Goal: Complete application form: Complete application form

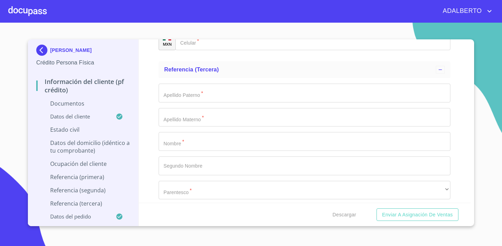
scroll to position [3838, 0]
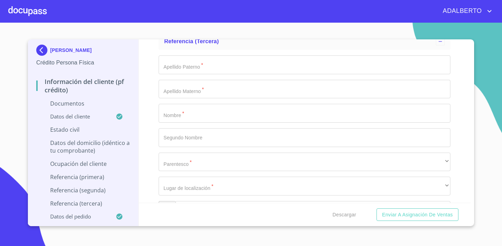
click at [277, 77] on div "Apellido Paterno   * ​ Apellido Materno   * ​ Nombre   * ​ Segundo Nombre ​ Par…" at bounding box center [304, 138] width 292 height 176
click at [234, 59] on input "Documento de identificación.   *" at bounding box center [304, 64] width 292 height 19
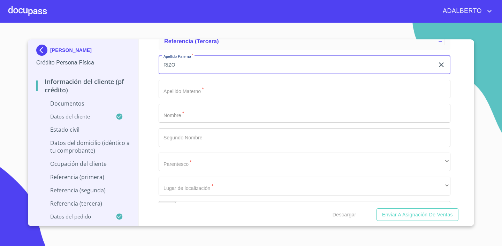
type input "RIZO"
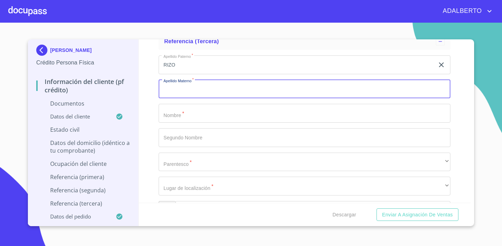
click at [244, 90] on input "Documento de identificación.   *" at bounding box center [304, 89] width 292 height 19
type input "[PERSON_NAME]"
click at [208, 113] on input "Documento de identificación.   *" at bounding box center [304, 113] width 292 height 19
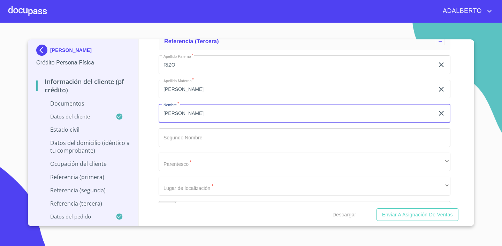
type input "[PERSON_NAME]"
click at [179, 143] on input "Documento de identificación.   *" at bounding box center [304, 137] width 292 height 19
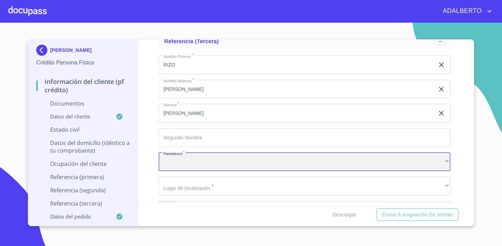
click at [179, 156] on div "​" at bounding box center [304, 162] width 292 height 19
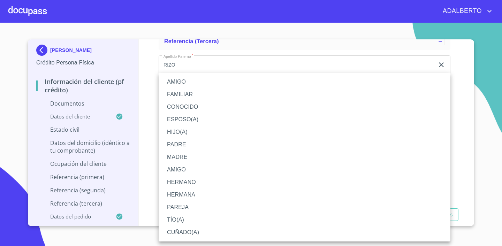
click at [194, 174] on li "AMIGO" at bounding box center [304, 169] width 292 height 13
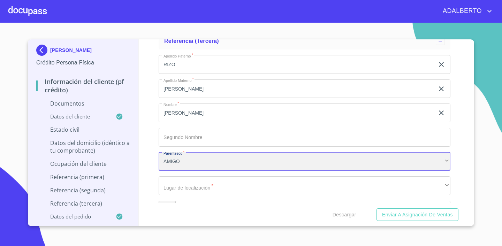
scroll to position [3845, 0]
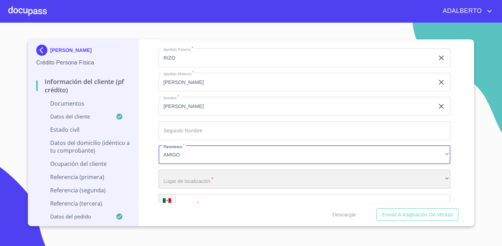
click at [199, 178] on div "​" at bounding box center [304, 179] width 292 height 19
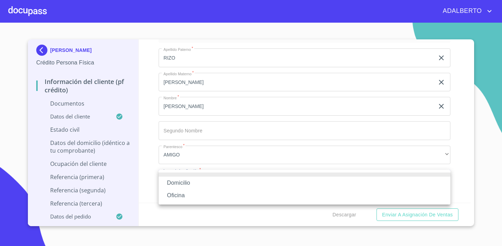
click at [197, 187] on li "Domicilio" at bounding box center [304, 183] width 292 height 13
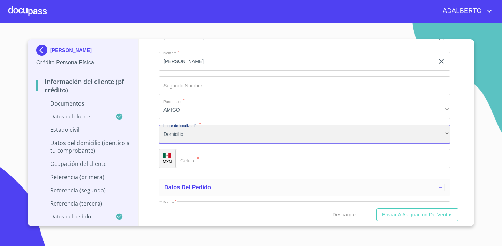
scroll to position [3901, 0]
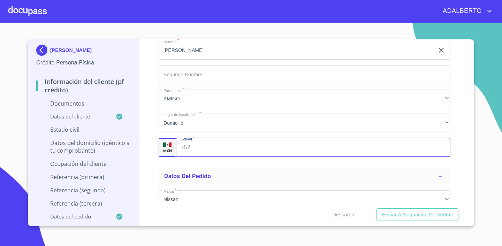
click at [233, 150] on input "Documento de identificación.   *" at bounding box center [321, 147] width 257 height 19
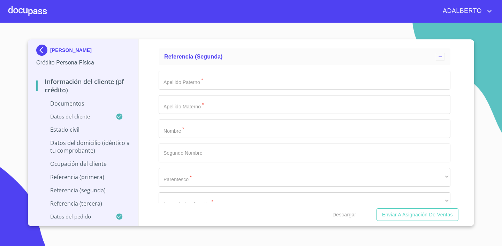
scroll to position [3617, 0]
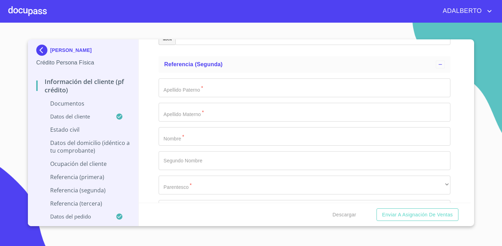
type input "[PHONE_NUMBER]"
click at [244, 84] on input "Documento de identificación.   *" at bounding box center [304, 87] width 292 height 19
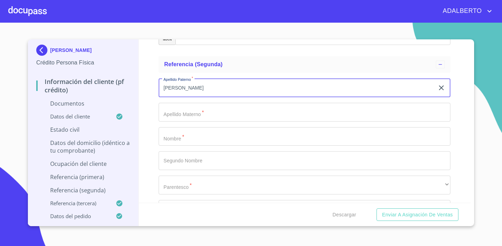
type input "[PERSON_NAME]"
click at [236, 106] on input "Documento de identificación.   *" at bounding box center [304, 112] width 292 height 19
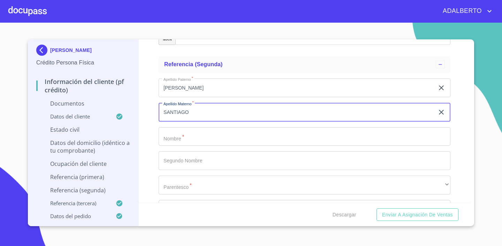
type input "SANTIAGO"
click at [204, 142] on input "Documento de identificación.   *" at bounding box center [304, 136] width 292 height 19
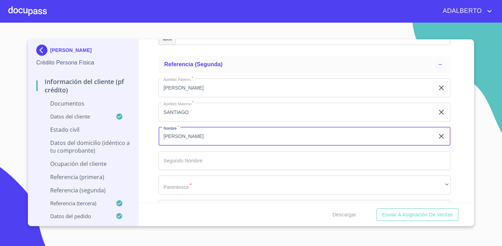
type input "[PERSON_NAME]"
click at [192, 167] on input "Documento de identificación.   *" at bounding box center [304, 160] width 292 height 19
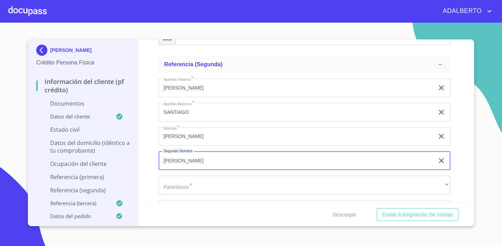
type input "[PERSON_NAME]"
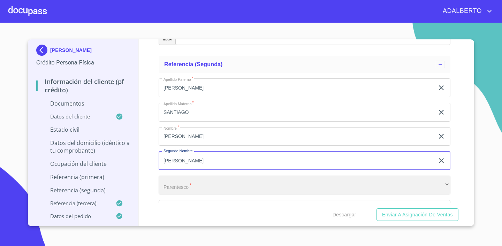
click at [211, 185] on div "​" at bounding box center [304, 185] width 292 height 19
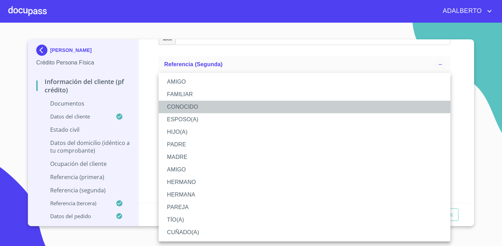
click at [219, 107] on li "CONOCIDO" at bounding box center [304, 107] width 292 height 13
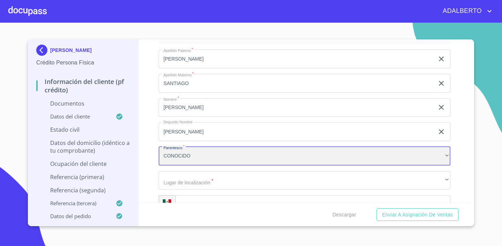
scroll to position [3659, 0]
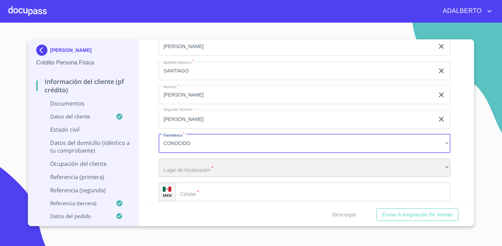
click at [227, 163] on div "​" at bounding box center [304, 167] width 292 height 19
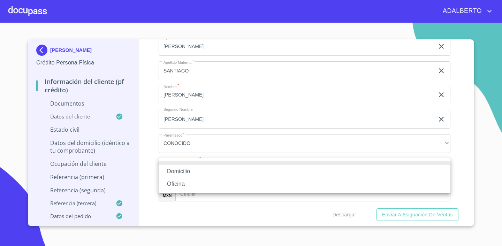
click at [203, 169] on li "Domicilio" at bounding box center [304, 171] width 292 height 13
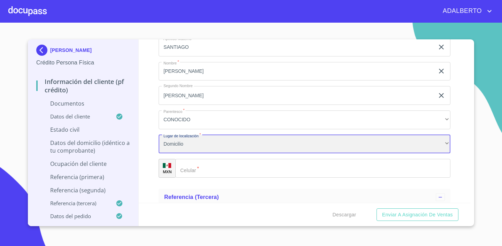
scroll to position [3686, 0]
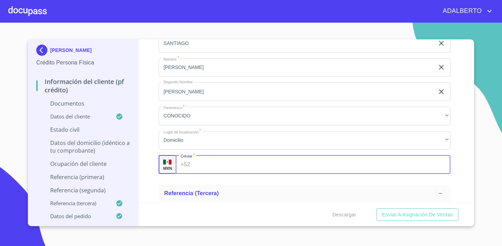
click at [238, 162] on input "Documento de identificación.   *" at bounding box center [321, 164] width 257 height 19
type input "[PHONE_NUMBER]"
click at [464, 165] on div "Información del cliente (PF crédito) Documentos Documento de identificación.   …" at bounding box center [305, 120] width 332 height 163
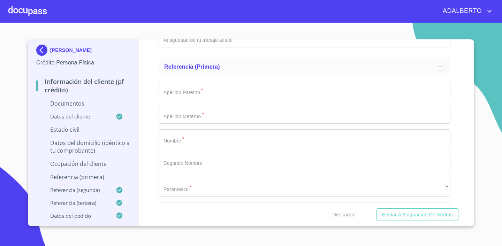
scroll to position [3399, 0]
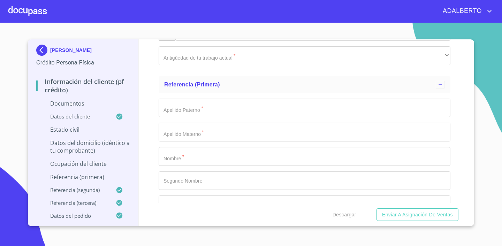
click at [231, 103] on input "Documento de identificación.   *" at bounding box center [304, 108] width 292 height 19
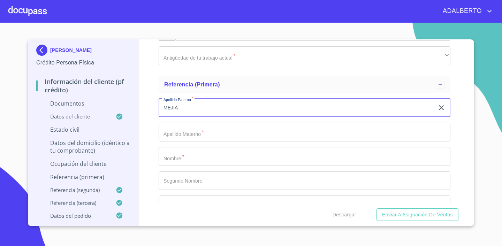
type input "MEJIA"
click at [229, 123] on input "Documento de identificación.   *" at bounding box center [304, 132] width 292 height 19
click at [223, 136] on input "Documento de identificación.   *" at bounding box center [304, 132] width 292 height 19
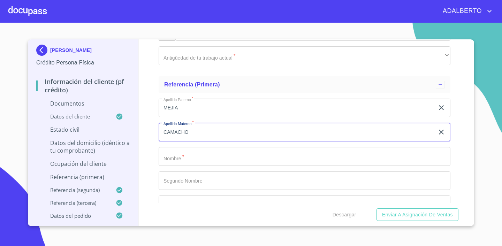
type input "CAMACHO"
click at [198, 155] on input "Documento de identificación.   *" at bounding box center [304, 156] width 292 height 19
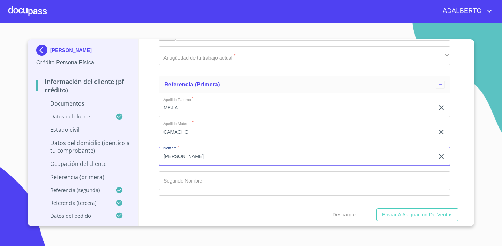
type input "[PERSON_NAME]"
click at [187, 177] on input "Documento de identificación.   *" at bounding box center [304, 180] width 292 height 19
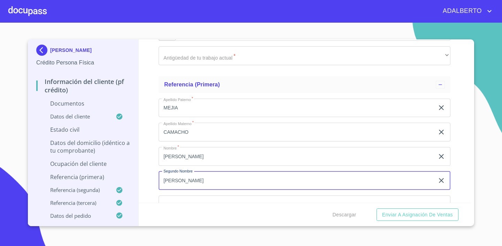
type input "[PERSON_NAME]"
click at [455, 140] on div "Información del cliente (PF crédito) Documentos Documento de identificación.   …" at bounding box center [305, 120] width 332 height 163
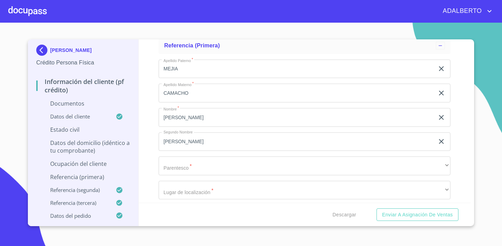
scroll to position [3449, 0]
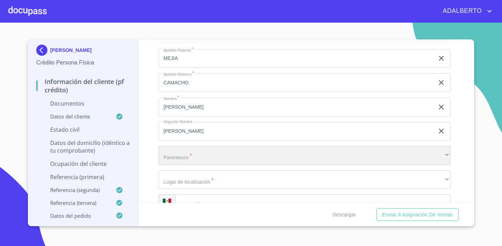
click at [232, 155] on div "​" at bounding box center [304, 155] width 292 height 19
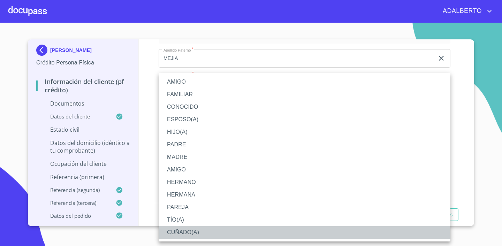
click at [194, 233] on li "CUÑADO(A)" at bounding box center [304, 232] width 292 height 13
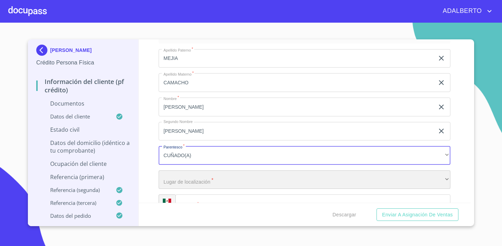
click at [204, 180] on div "​" at bounding box center [304, 179] width 292 height 19
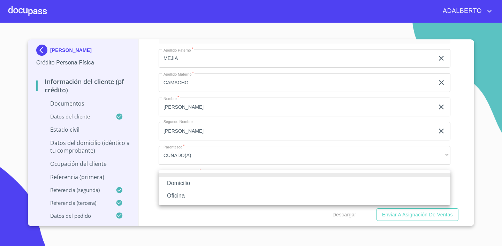
click at [204, 180] on li "Domicilio" at bounding box center [304, 183] width 292 height 13
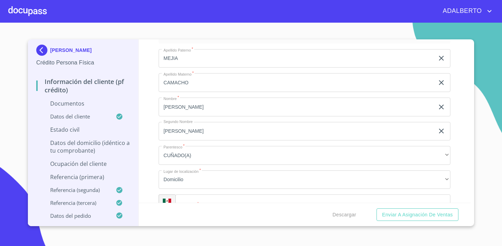
click at [218, 204] on div "Descargar Enviar a Asignación de Ventas" at bounding box center [305, 215] width 332 height 24
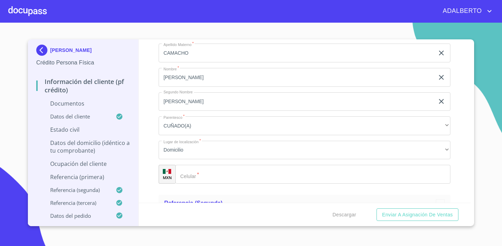
scroll to position [3487, 0]
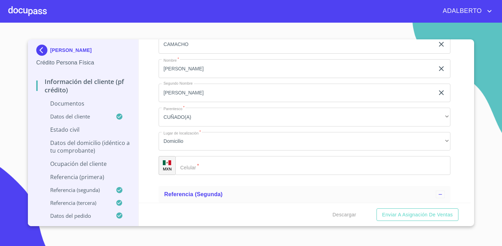
click at [236, 175] on div "Apellido Paterno   * [PERSON_NAME] ​ Apellido Materno   * [PERSON_NAME] ​ Nombr…" at bounding box center [304, 93] width 292 height 176
click at [241, 168] on input "Documento de identificación.   *" at bounding box center [312, 165] width 275 height 19
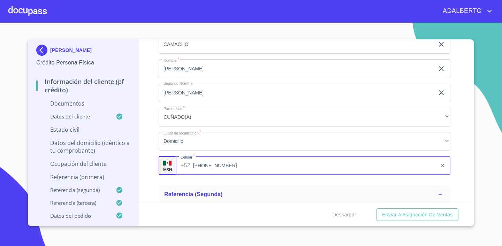
type input "[PHONE_NUMBER]"
click at [471, 132] on div "[PERSON_NAME] Crédito Persona Física Información del cliente (PF crédito) Docum…" at bounding box center [251, 132] width 446 height 187
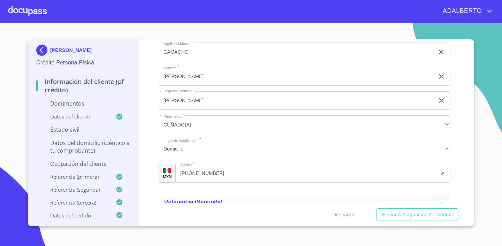
scroll to position [3465, 0]
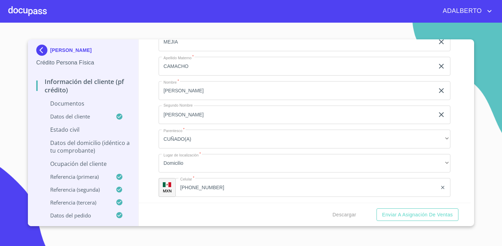
click at [84, 165] on p "Ocupación del Cliente" at bounding box center [83, 164] width 94 height 8
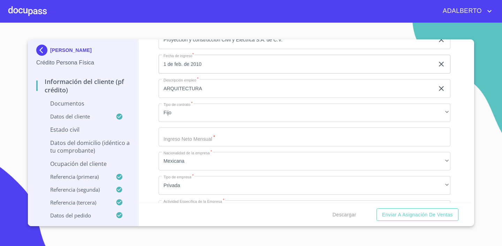
scroll to position [181, 0]
click at [215, 137] on input "Ocupación   *" at bounding box center [304, 137] width 292 height 19
click at [464, 139] on div "Información del cliente (PF crédito) Documentos Datos del cliente Estado Civil …" at bounding box center [305, 120] width 332 height 163
click at [459, 159] on div "Información del cliente (PF crédito) Documentos Datos del cliente Estado Civil …" at bounding box center [305, 120] width 332 height 163
click at [464, 138] on div "Información del cliente (PF crédito) Documentos Datos del cliente Estado Civil …" at bounding box center [305, 120] width 332 height 163
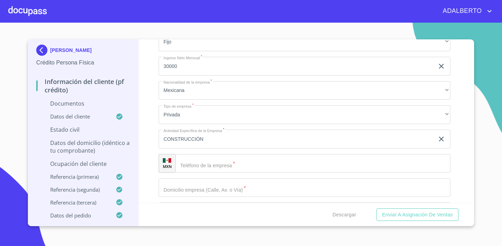
scroll to position [276, 0]
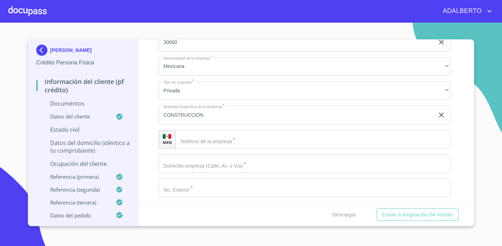
click at [308, 149] on div "Ocupación   * Empleado privado ​ Nombre de la empresa   * Proyección y construc…" at bounding box center [304, 163] width 292 height 515
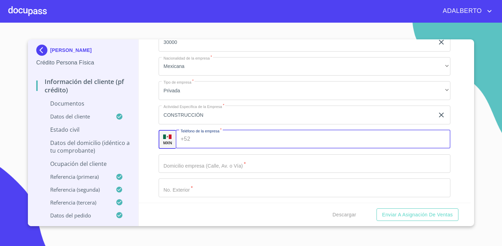
click at [311, 145] on input "Ocupación   *" at bounding box center [321, 139] width 257 height 19
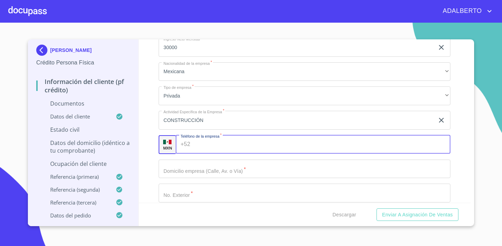
click at [195, 54] on input "30000" at bounding box center [296, 47] width 276 height 19
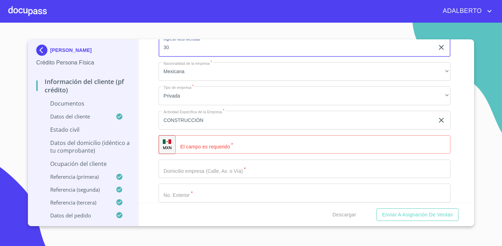
type input "3"
type input "75000"
click at [261, 83] on div "Ocupación   * Empleado privado ​ Nombre de la empresa   * Proyección y construc…" at bounding box center [304, 168] width 292 height 515
click at [229, 148] on input "Ocupación   *" at bounding box center [312, 144] width 275 height 19
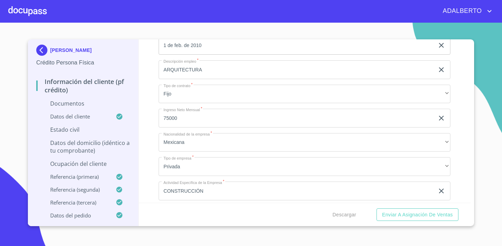
scroll to position [199, 0]
click at [82, 131] on p "Estado Civil" at bounding box center [83, 130] width 94 height 8
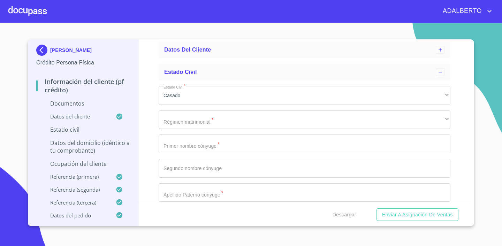
scroll to position [84, 0]
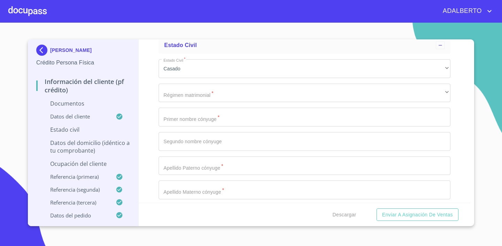
click at [195, 83] on div "Estado Civil   * [DEMOGRAPHIC_DATA] ​ Régimen matrimonial   * ​ ​ Primer nombre…" at bounding box center [304, 154] width 292 height 200
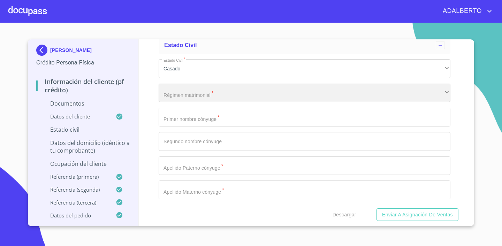
click at [194, 91] on div "​" at bounding box center [304, 93] width 292 height 19
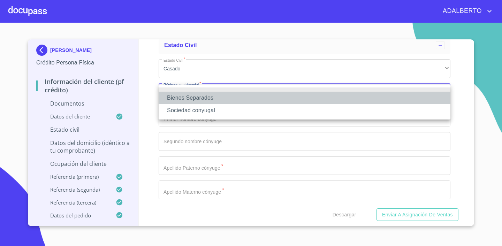
click at [194, 101] on li "Bienes Separados" at bounding box center [304, 98] width 292 height 13
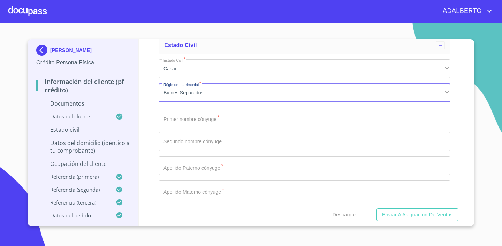
click at [198, 118] on input "Estado Civil   *" at bounding box center [304, 117] width 292 height 19
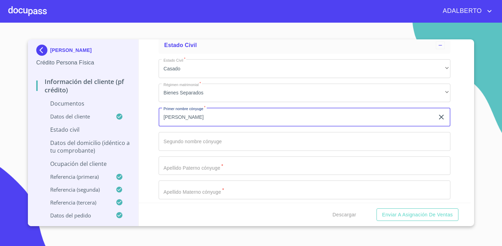
type input "[PERSON_NAME]"
click at [181, 141] on input "Estado Civil   *" at bounding box center [304, 141] width 292 height 19
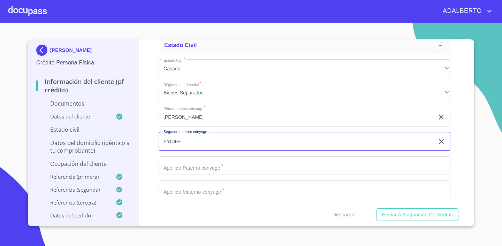
type input "EYDIEE"
click at [202, 168] on input "Estado Civil   *" at bounding box center [304, 165] width 292 height 19
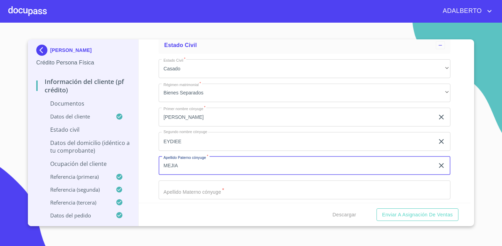
type input "MEJIA"
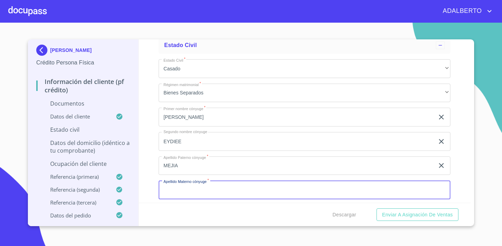
click at [213, 192] on input "Estado Civil   *" at bounding box center [304, 189] width 292 height 19
type input "CAMACHO"
click at [479, 139] on section "[PERSON_NAME] Crédito Persona Física Información del cliente (PF crédito) Docum…" at bounding box center [251, 134] width 502 height 223
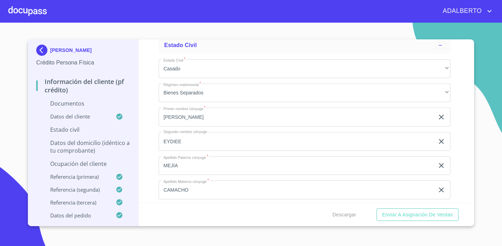
click at [457, 141] on div "Información del cliente (PF crédito) Documentos Datos del cliente Estado Civil …" at bounding box center [305, 120] width 332 height 163
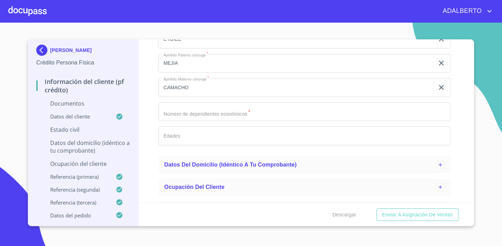
scroll to position [189, 0]
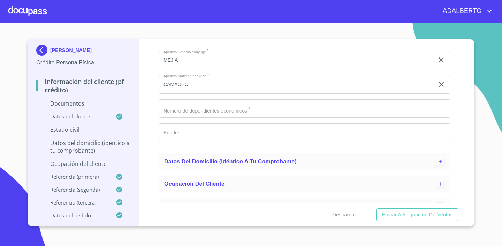
click at [244, 110] on input "Estado Civil   *" at bounding box center [304, 108] width 292 height 19
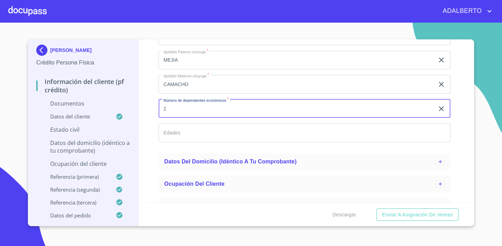
type input "2"
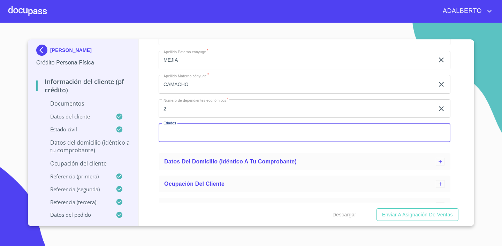
click at [243, 136] on input "Estado Civil   *" at bounding box center [304, 132] width 292 height 19
type input "7 Y 4"
click at [461, 163] on div "Información del cliente (PF crédito) Documentos Datos del cliente Estado Civil …" at bounding box center [305, 120] width 332 height 163
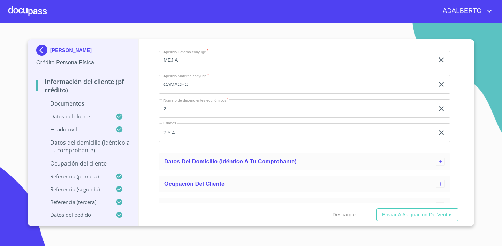
click at [91, 106] on p "Documentos" at bounding box center [83, 104] width 94 height 8
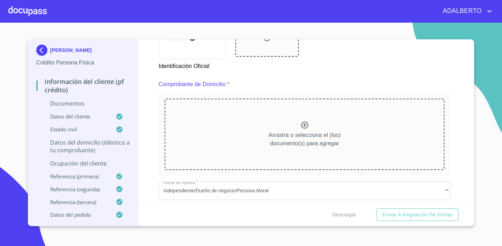
scroll to position [351, 0]
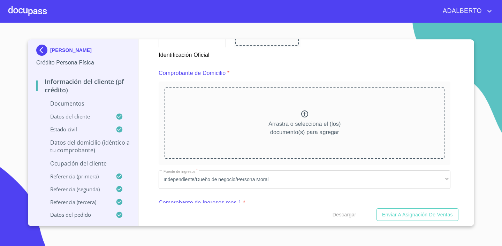
click at [304, 112] on icon at bounding box center [304, 113] width 7 height 7
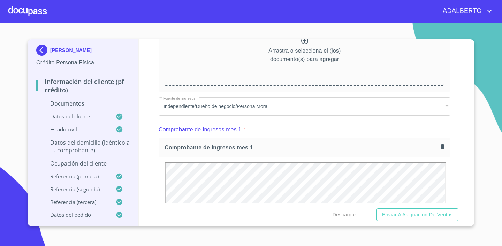
scroll to position [377, 0]
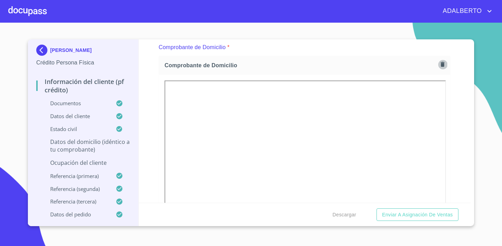
click at [440, 64] on icon "button" at bounding box center [442, 64] width 7 height 7
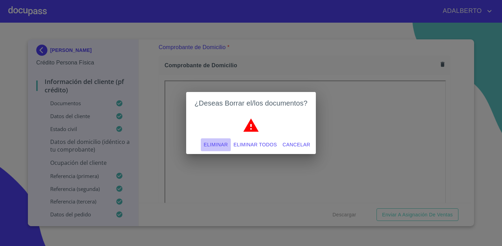
click at [210, 144] on span "Eliminar" at bounding box center [215, 144] width 24 height 9
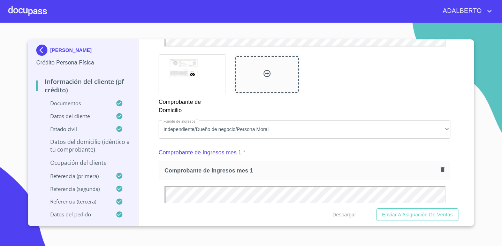
scroll to position [617, 0]
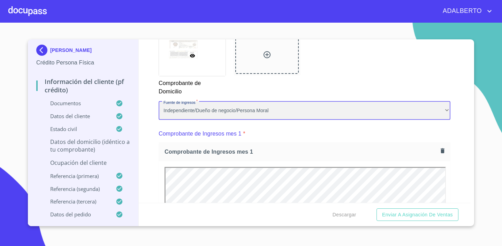
click at [234, 111] on div "Independiente/Dueño de negocio/Persona Moral" at bounding box center [304, 110] width 292 height 19
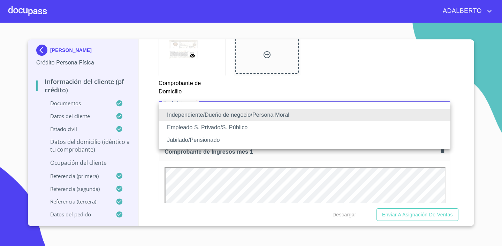
click at [233, 125] on li "Empleado S. Privado/S. Público" at bounding box center [304, 127] width 292 height 13
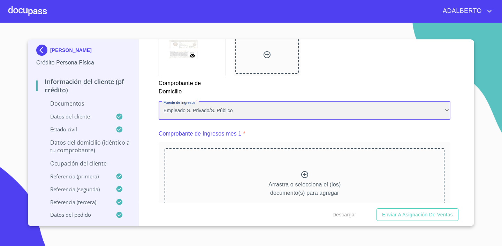
click at [225, 109] on div "Empleado S. Privado/S. Público" at bounding box center [304, 110] width 292 height 19
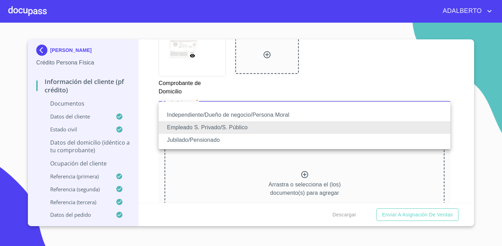
scroll to position [0, 0]
click at [465, 102] on div at bounding box center [251, 123] width 502 height 246
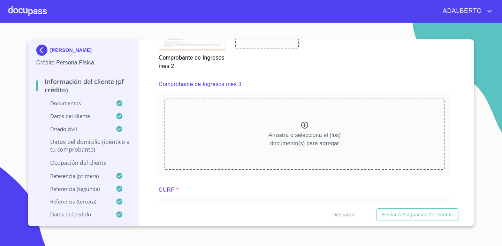
scroll to position [1283, 0]
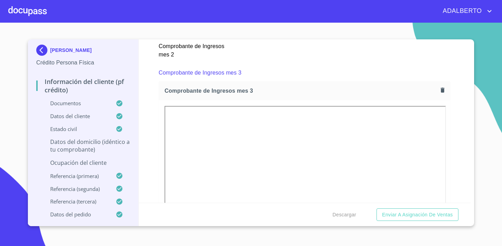
click at [463, 139] on div "Información del cliente (PF crédito) Documentos Documento de identificación.   …" at bounding box center [305, 120] width 332 height 163
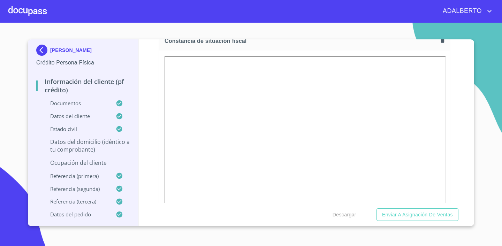
scroll to position [1941, 0]
click at [79, 146] on p "Datos del domicilio (idéntico a tu comprobante)" at bounding box center [83, 145] width 94 height 15
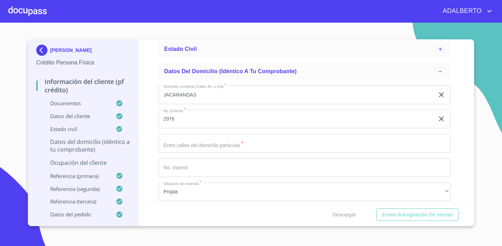
scroll to position [79, 0]
click at [202, 140] on input "Domicilio completo (Calle, Av. o Vía)   *" at bounding box center [304, 143] width 292 height 19
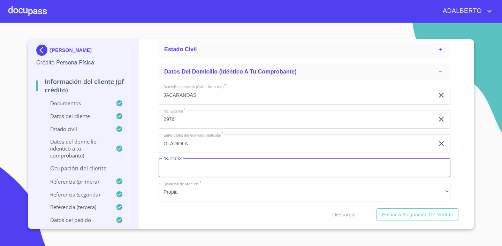
click at [222, 172] on input "Domicilio completo (Calle, Av. o Vía)   *" at bounding box center [304, 167] width 292 height 19
click at [237, 147] on input "GLADIOLA" at bounding box center [296, 143] width 276 height 19
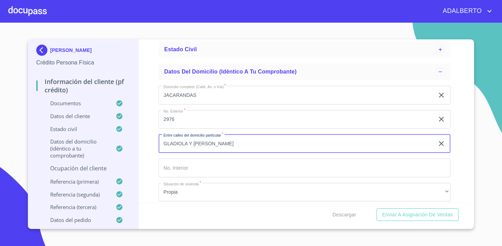
type input "GLADIOLA Y [PERSON_NAME]"
click at [229, 170] on input "Domicilio completo (Calle, Av. o Vía)   *" at bounding box center [304, 167] width 292 height 19
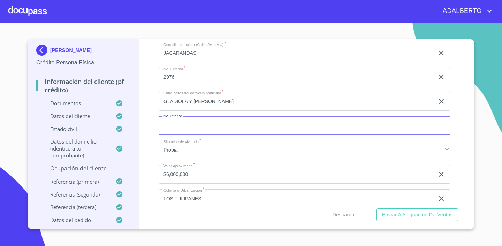
scroll to position [132, 0]
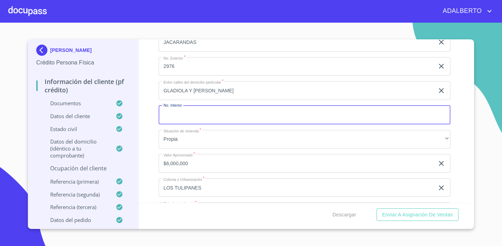
click at [470, 131] on div "[PERSON_NAME] Crédito Persona Física Información del cliente (PF crédito) Docum…" at bounding box center [251, 133] width 446 height 189
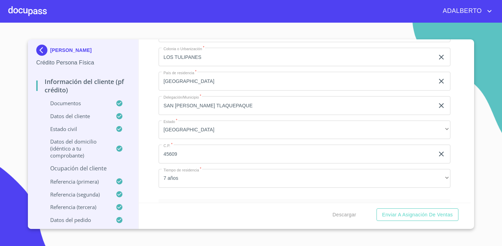
scroll to position [264, 0]
click at [94, 169] on p "Ocupación del Cliente" at bounding box center [83, 168] width 94 height 8
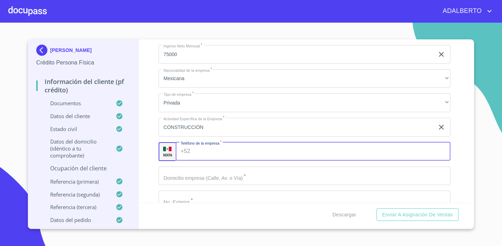
click at [237, 147] on input "Ocupación   *" at bounding box center [321, 151] width 257 height 19
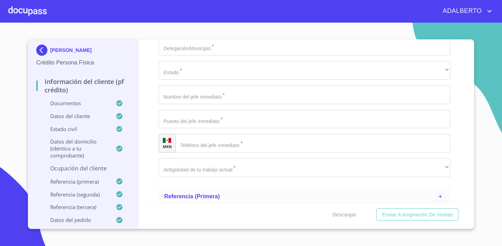
scroll to position [519, 0]
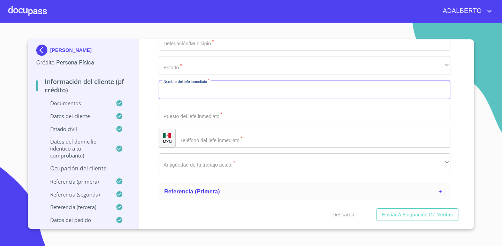
click at [259, 80] on input "Ocupación   *" at bounding box center [304, 89] width 292 height 19
type input "[PERSON_NAME]"
click at [244, 115] on input "Ocupación   *" at bounding box center [304, 114] width 292 height 19
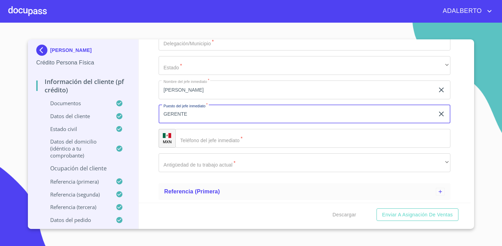
type input "GERENTE"
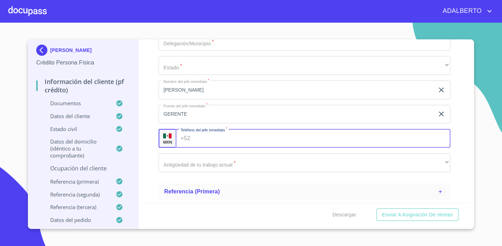
click at [258, 137] on input "Ocupación   *" at bounding box center [321, 138] width 257 height 19
type input "[PHONE_NUMBER]"
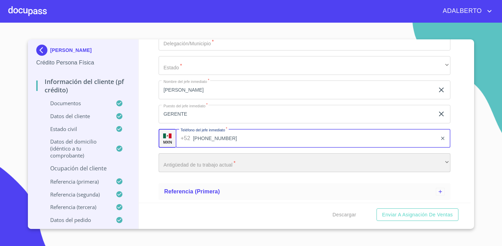
click at [292, 164] on div "​" at bounding box center [304, 162] width 292 height 19
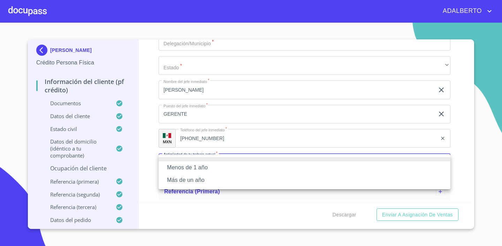
click at [279, 180] on li "Más de un año" at bounding box center [304, 180] width 292 height 13
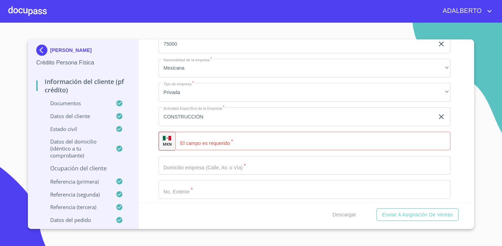
scroll to position [269, 0]
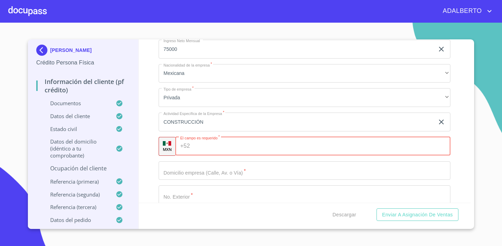
click at [283, 145] on input "Ocupación   *" at bounding box center [322, 146] width 258 height 19
type input "[PHONE_NUMBER]"
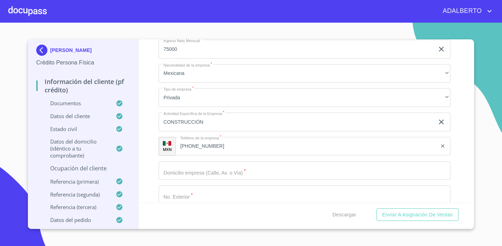
click at [474, 132] on section "[PERSON_NAME] Crédito Persona Física Información del cliente (PF crédito) Docum…" at bounding box center [251, 134] width 502 height 223
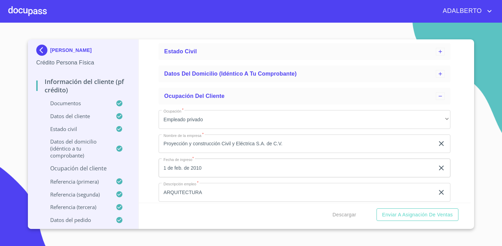
scroll to position [76, 0]
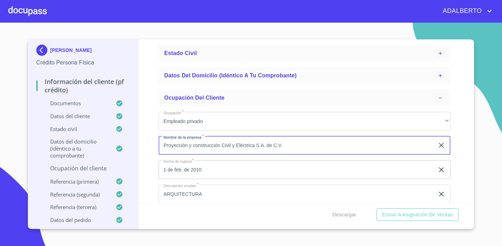
drag, startPoint x: 293, startPoint y: 143, endPoint x: 162, endPoint y: 145, distance: 131.0
click at [162, 145] on input "Proyección y construcción Civil y Eléctrica S.A. de C.V." at bounding box center [296, 145] width 276 height 19
click at [244, 172] on input "1 de feb. de 2010" at bounding box center [297, 169] width 278 height 19
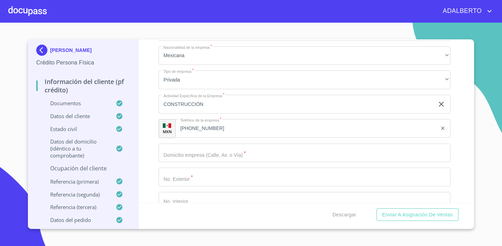
scroll to position [324, 0]
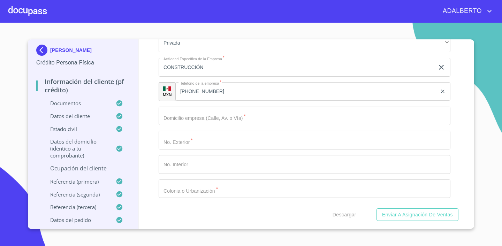
click at [238, 112] on input "Ocupación   *" at bounding box center [304, 116] width 292 height 19
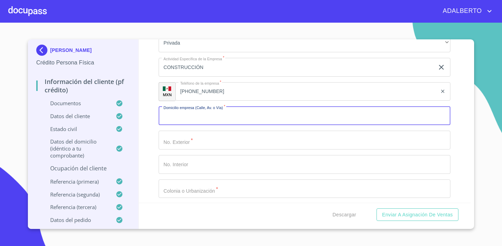
paste input "RIO TEPALCATEPEC No. 1430"
click at [240, 114] on input "RIO TEPALCATEPEC No. 1430" at bounding box center [296, 116] width 276 height 19
type input "RIO TEPALCATEPEC"
click at [231, 135] on input "Ocupación   *" at bounding box center [304, 140] width 292 height 19
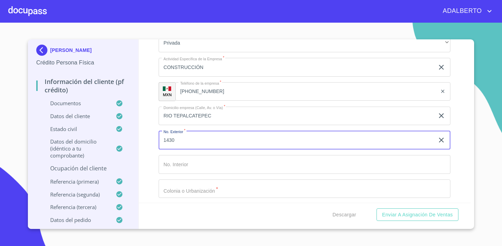
type input "1430"
click at [205, 186] on input "Ocupación   *" at bounding box center [304, 188] width 292 height 19
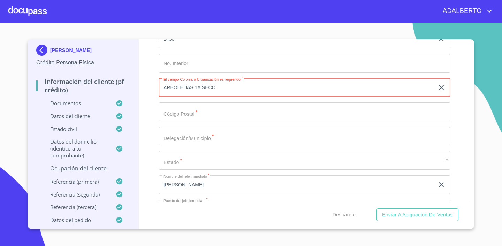
scroll to position [427, 0]
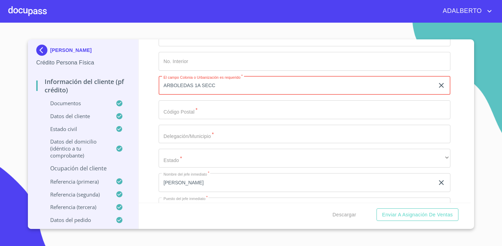
type input "ARBOLEDAS 1A SECC"
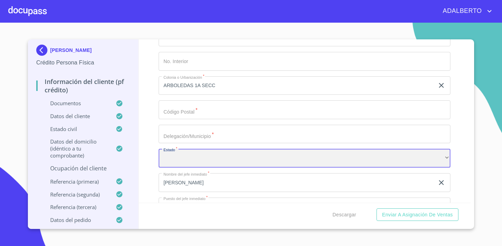
click at [294, 152] on div "​" at bounding box center [304, 158] width 292 height 19
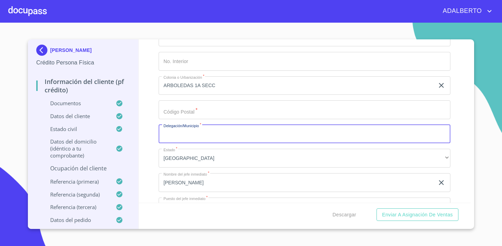
click at [266, 133] on input "Ocupación   *" at bounding box center [304, 134] width 292 height 19
type input "ZAPOPAN"
click at [224, 109] on input "Ocupación   *" at bounding box center [304, 109] width 292 height 19
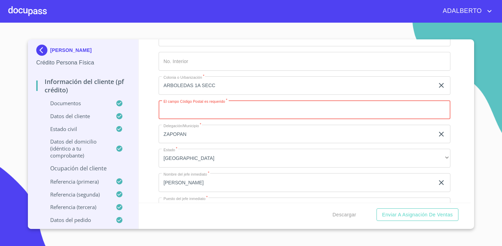
click at [206, 113] on input "Ocupación   *" at bounding box center [304, 109] width 292 height 19
type input "45070"
click at [460, 123] on div "Información del cliente (PF crédito) Documentos Datos del cliente Estado Civil …" at bounding box center [305, 120] width 332 height 163
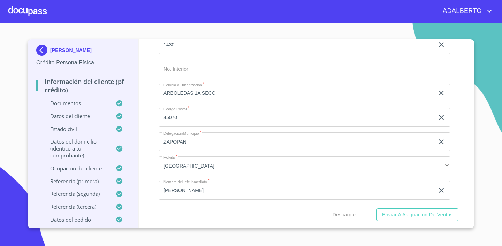
scroll to position [421, 0]
click at [61, 107] on p "Documentos" at bounding box center [75, 103] width 79 height 7
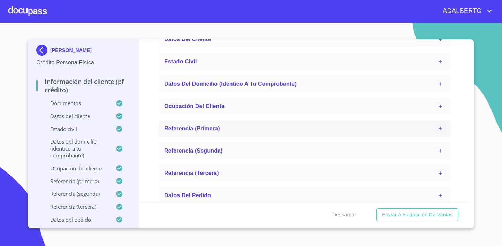
scroll to position [2223, 0]
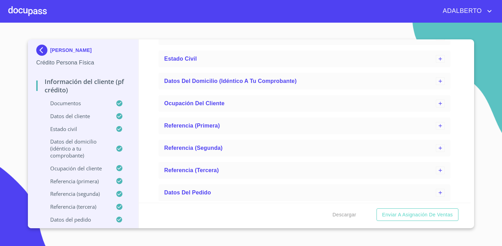
click at [69, 108] on div "Documentos" at bounding box center [83, 106] width 94 height 13
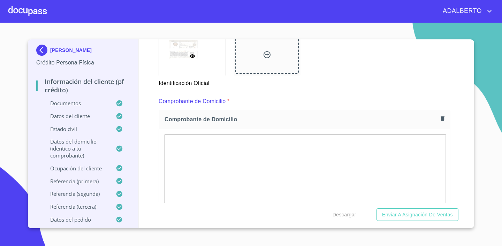
scroll to position [345, 0]
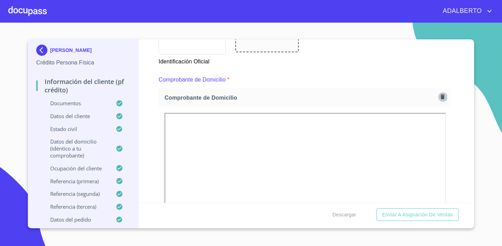
click at [441, 97] on icon "button" at bounding box center [442, 96] width 4 height 5
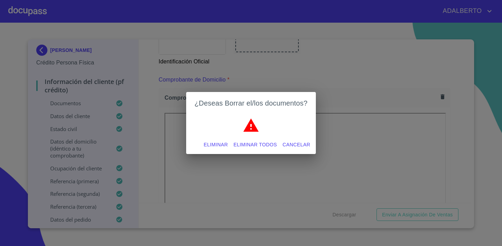
click at [216, 143] on span "Eliminar" at bounding box center [215, 144] width 24 height 9
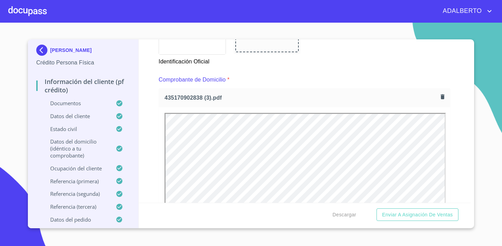
scroll to position [0, 0]
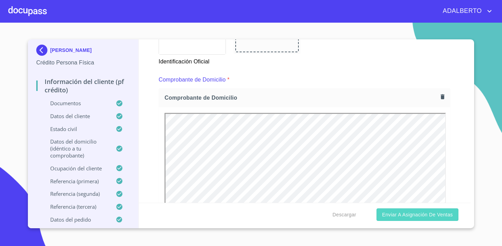
click at [409, 215] on span "Enviar a Asignación de Ventas" at bounding box center [417, 214] width 71 height 9
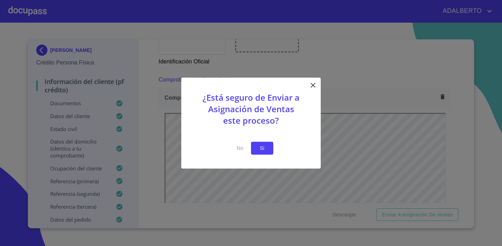
click at [262, 149] on span "Si" at bounding box center [261, 148] width 11 height 9
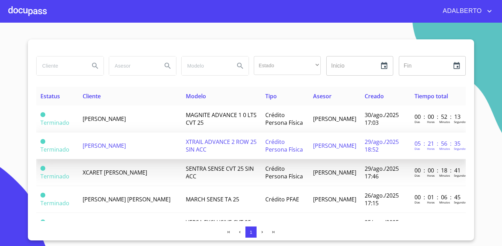
click at [106, 147] on span "[PERSON_NAME]" at bounding box center [104, 146] width 43 height 8
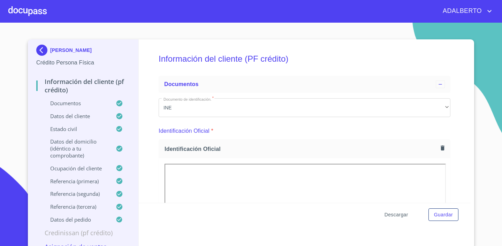
click at [400, 215] on span "Descargar" at bounding box center [396, 214] width 24 height 9
click at [400, 212] on span "Descargar" at bounding box center [396, 214] width 24 height 9
